Goal: Check status: Check status

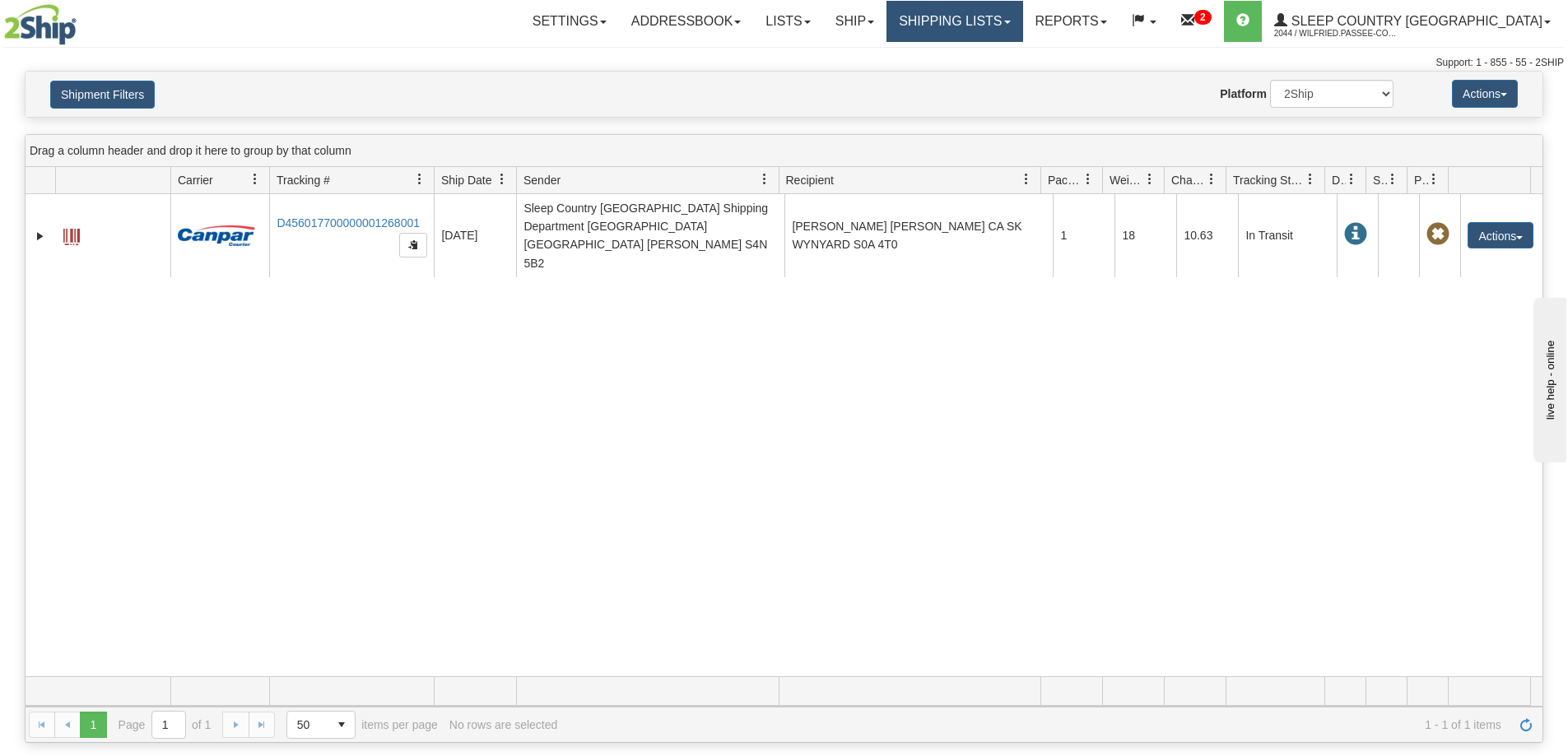
click at [1022, 24] on link "Shipping lists" at bounding box center [954, 22] width 136 height 41
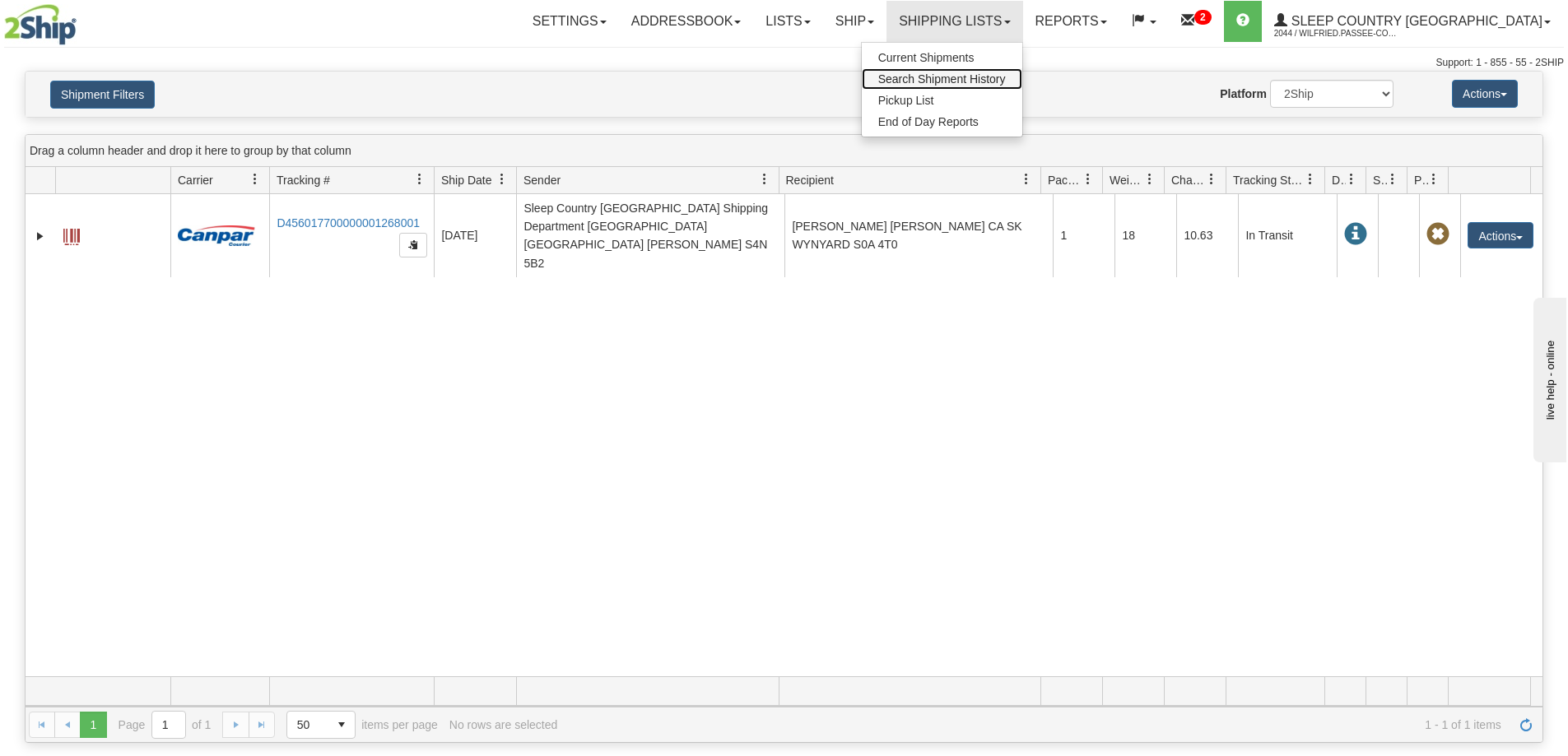
drag, startPoint x: 1022, startPoint y: 75, endPoint x: 893, endPoint y: 106, distance: 132.7
click at [1005, 76] on span "Search Shipment History" at bounding box center [942, 79] width 128 height 13
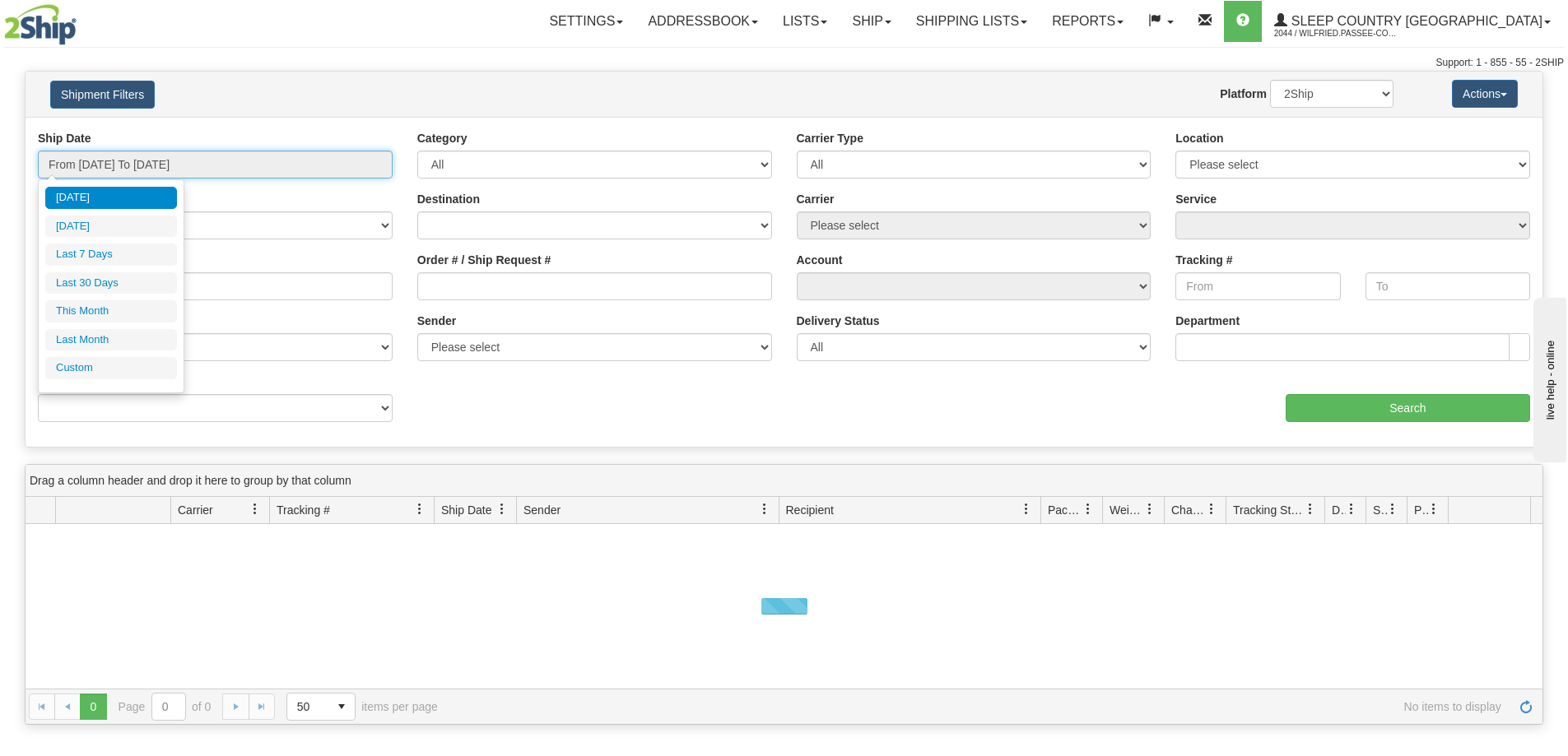
click at [213, 158] on input "From [DATE] To [DATE]" at bounding box center [214, 164] width 355 height 28
click at [94, 278] on li "Last 30 Days" at bounding box center [111, 283] width 132 height 23
type input "From [DATE] To [DATE]"
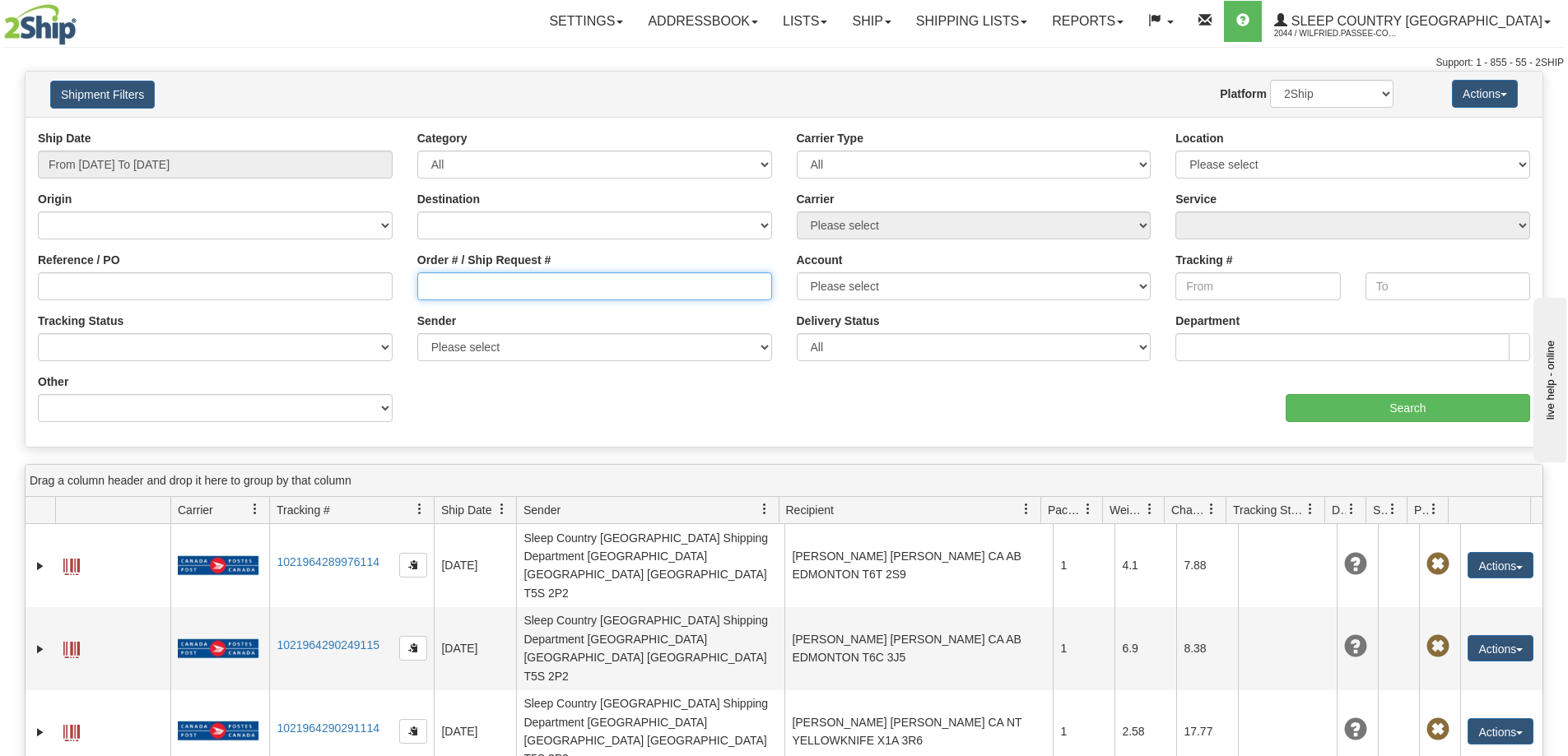
click at [466, 276] on input "Order # / Ship Request #" at bounding box center [594, 286] width 355 height 28
paste input "9000I036105"
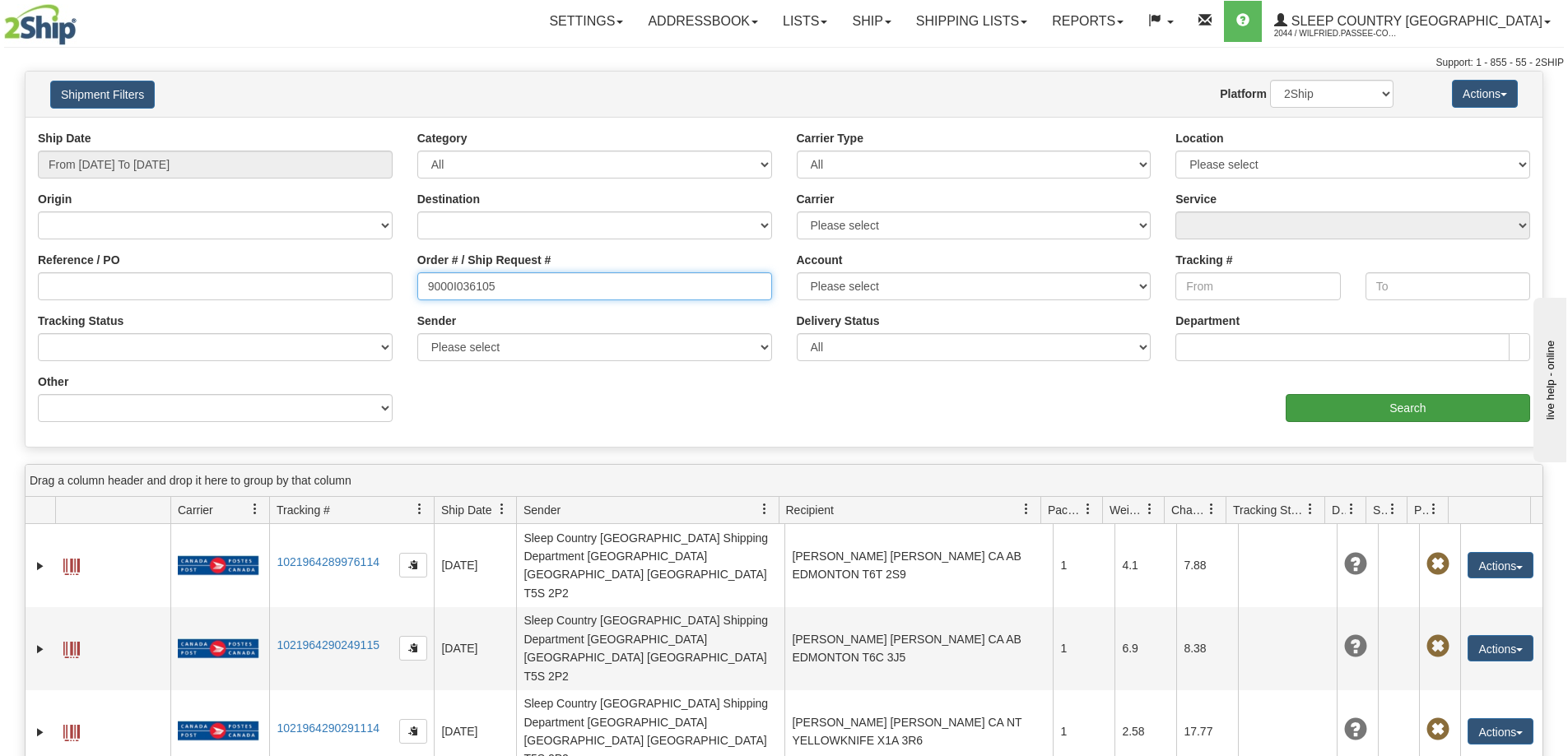
type input "9000I036105"
click at [1316, 397] on input "Search" at bounding box center [1408, 408] width 244 height 28
